Goal: Navigation & Orientation: Find specific page/section

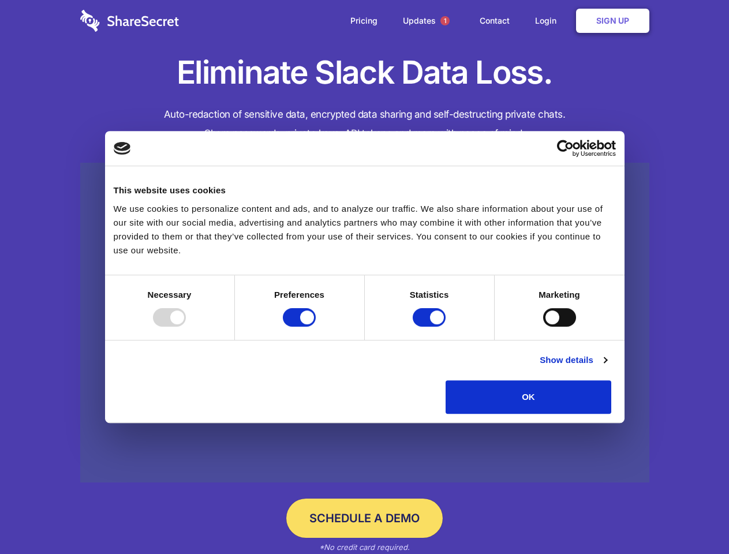
click at [186, 327] on div at bounding box center [169, 317] width 33 height 18
click at [316, 327] on input "Preferences" at bounding box center [299, 317] width 33 height 18
checkbox input "false"
click at [430, 327] on input "Statistics" at bounding box center [429, 317] width 33 height 18
checkbox input "false"
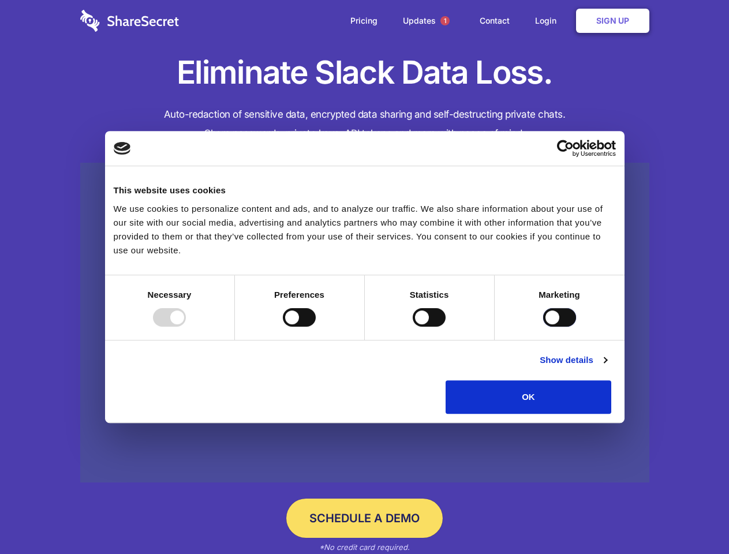
click at [543, 327] on input "Marketing" at bounding box center [559, 317] width 33 height 18
checkbox input "true"
click at [607, 367] on link "Show details" at bounding box center [573, 360] width 67 height 14
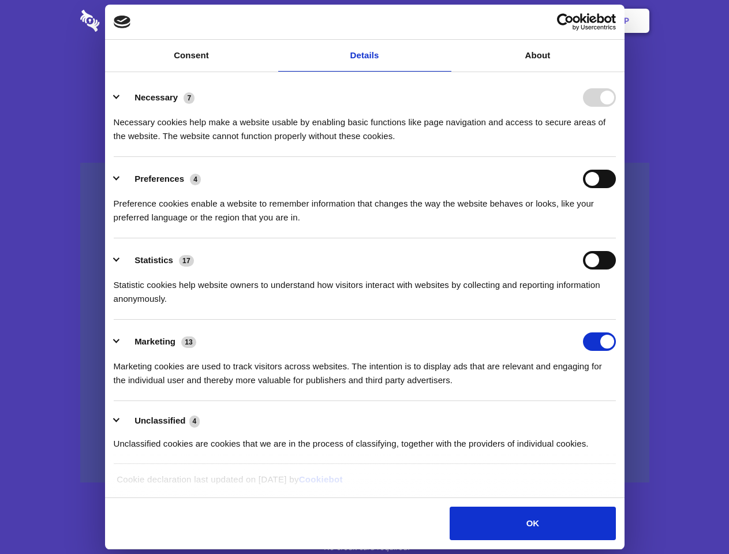
click at [616, 157] on li "Necessary 7 Necessary cookies help make a website usable by enabling basic func…" at bounding box center [365, 116] width 502 height 81
click at [444, 21] on span "1" at bounding box center [444, 20] width 9 height 9
